Goal: Use online tool/utility: Utilize a website feature to perform a specific function

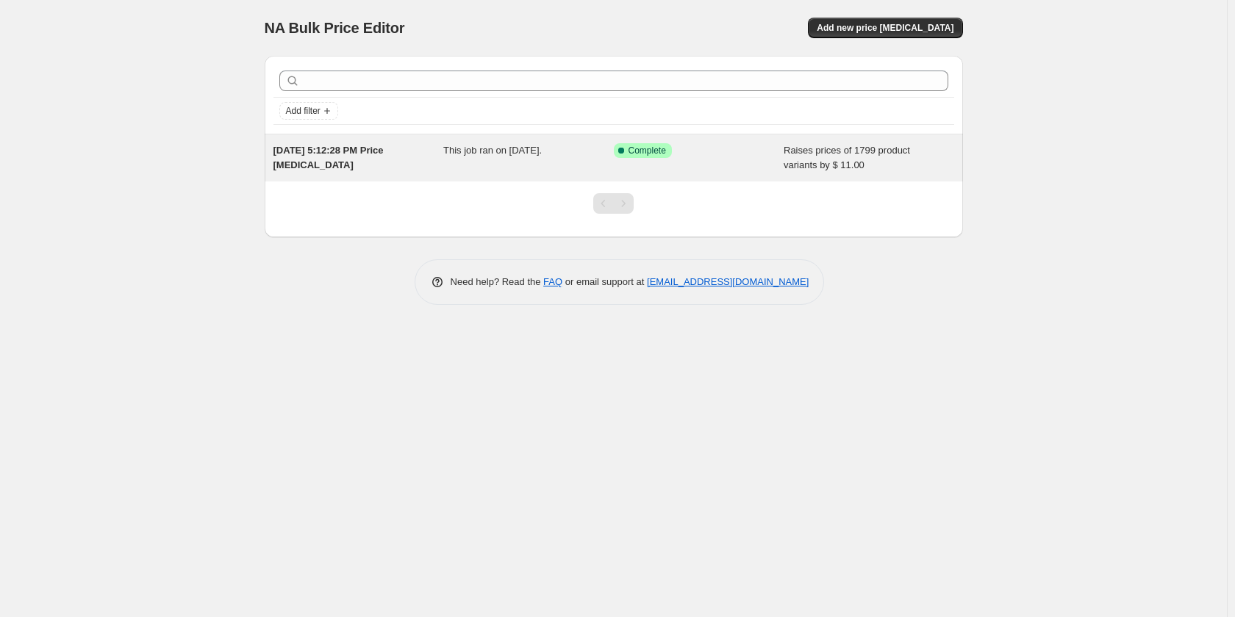
click at [465, 157] on div "This job ran on [DATE]." at bounding box center [528, 157] width 171 height 29
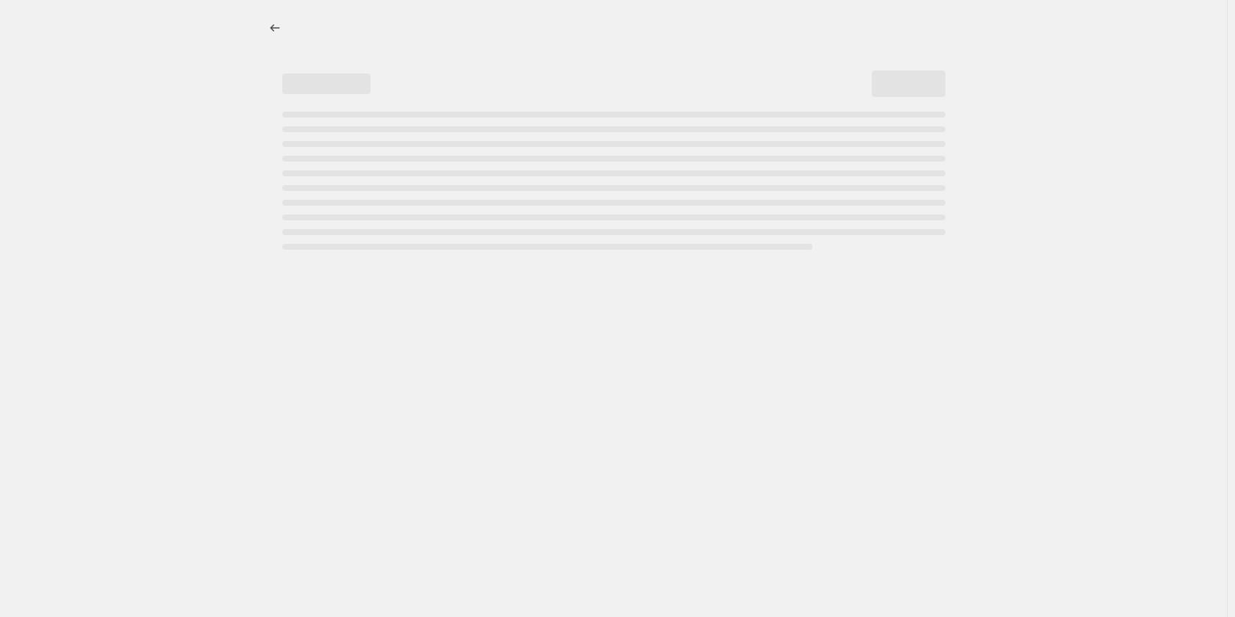
select select "by"
select select "collection"
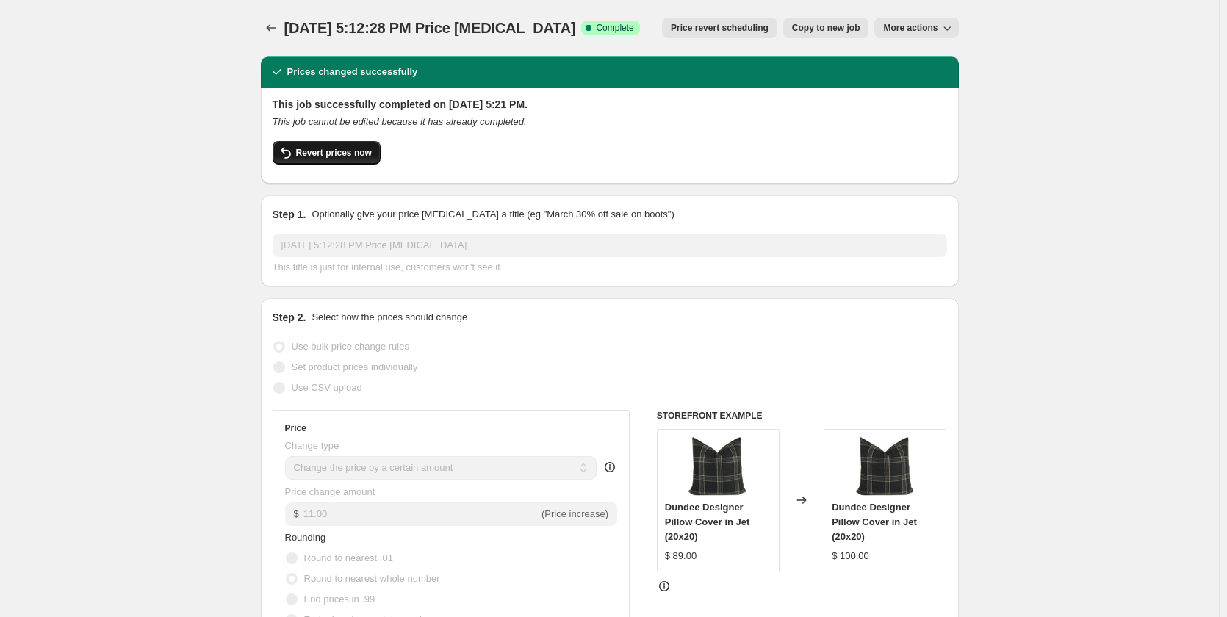
click at [341, 154] on span "Revert prices now" at bounding box center [334, 153] width 76 height 12
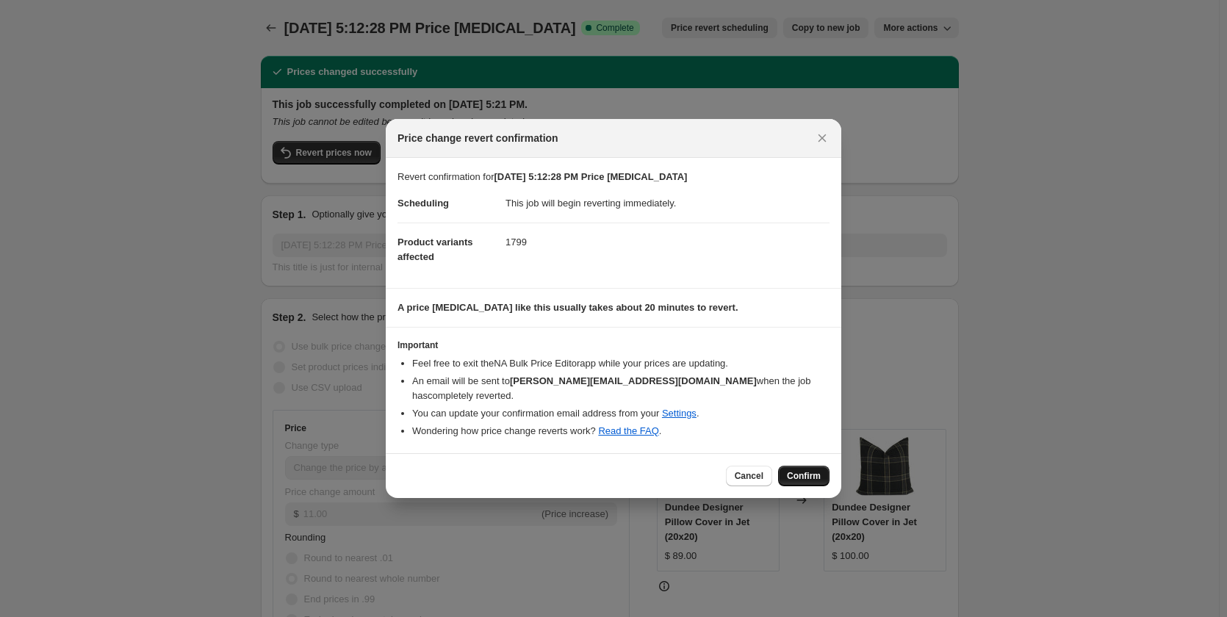
click at [805, 470] on span "Confirm" at bounding box center [804, 476] width 34 height 12
